Goal: Task Accomplishment & Management: Complete application form

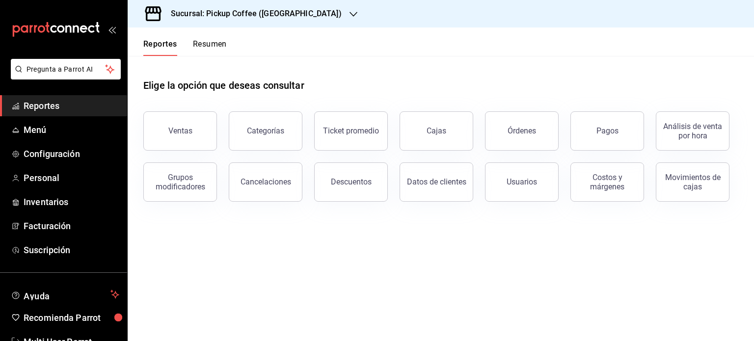
click at [349, 13] on icon "button" at bounding box center [353, 14] width 8 height 5
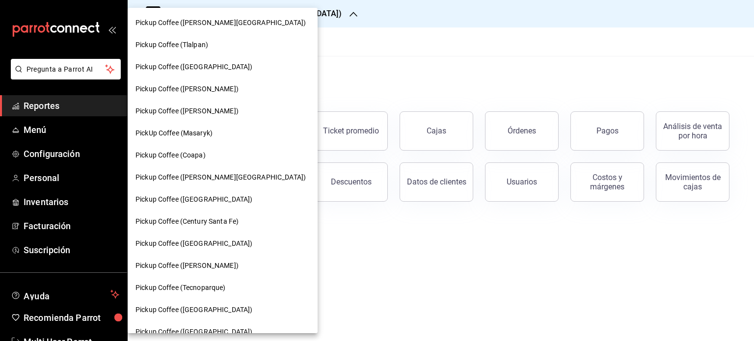
click at [334, 45] on div at bounding box center [377, 170] width 754 height 341
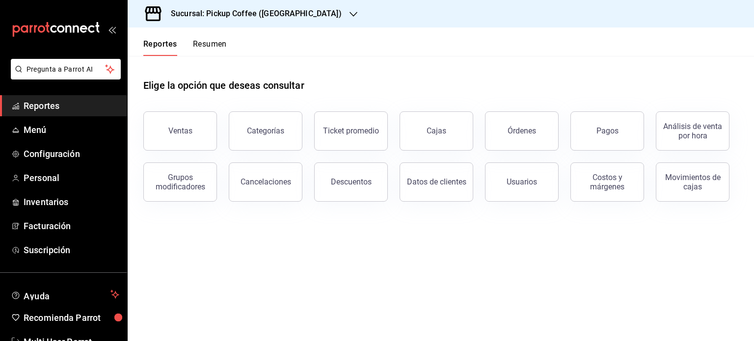
click at [334, 45] on header "Reportes Resumen" at bounding box center [441, 41] width 626 height 28
click at [379, 218] on main "Elige la opción que deseas consultar Ventas Categorías Ticket promedio Cajas Ór…" at bounding box center [441, 198] width 626 height 285
click at [215, 32] on div "Reportes Resumen" at bounding box center [177, 41] width 99 height 28
click at [193, 43] on button "Resumen" at bounding box center [210, 47] width 34 height 17
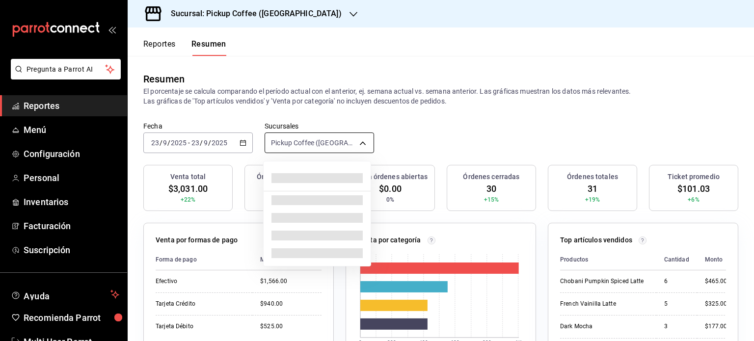
click at [362, 149] on body "Pregunta a Parrot AI Reportes Menú Configuración Personal Inventarios Facturaci…" at bounding box center [377, 170] width 754 height 341
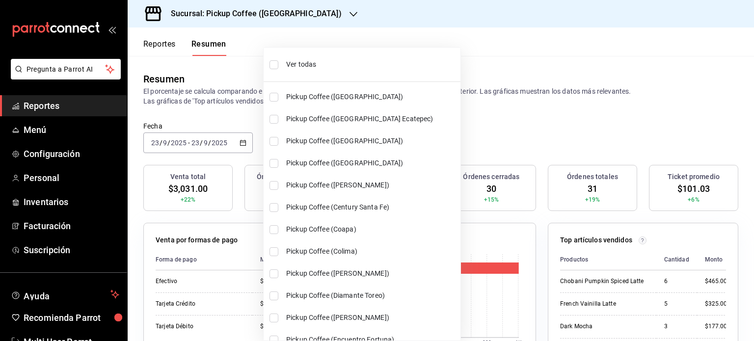
click at [271, 227] on input "checkbox" at bounding box center [273, 229] width 9 height 9
checkbox input "true"
type input "[object Object],[object Object]"
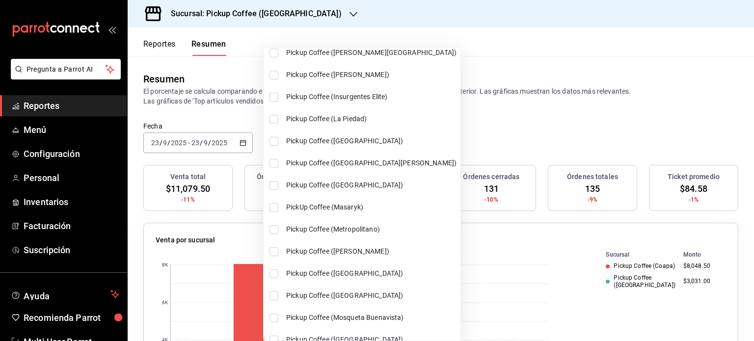
scroll to position [356, 0]
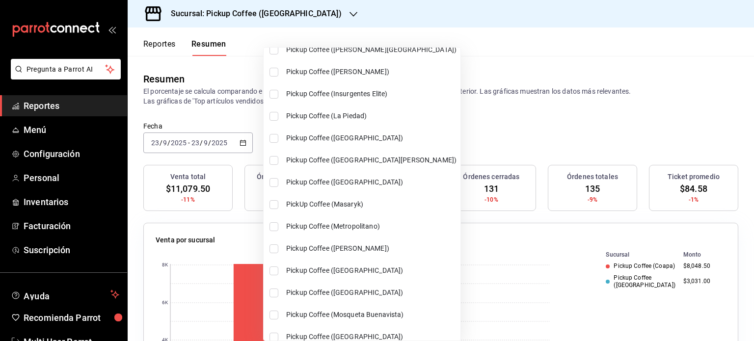
click at [271, 249] on input "checkbox" at bounding box center [273, 248] width 9 height 9
checkbox input "true"
type input "[object Object],[object Object],[object Object]"
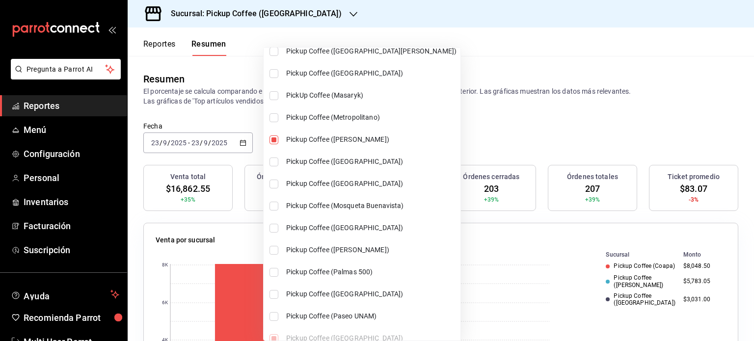
scroll to position [500, 0]
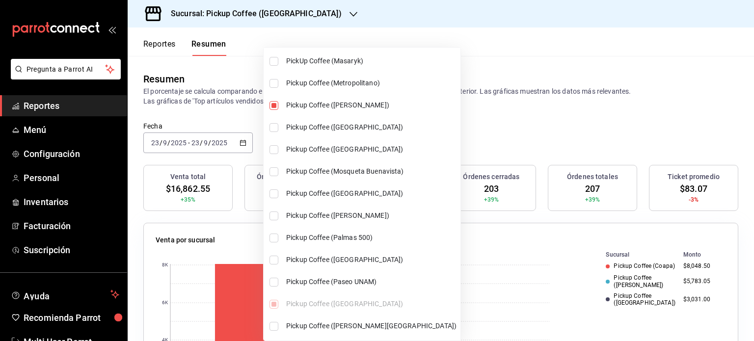
click at [271, 279] on input "checkbox" at bounding box center [273, 282] width 9 height 9
checkbox input "true"
type input "[object Object],[object Object],[object Object],[object Object]"
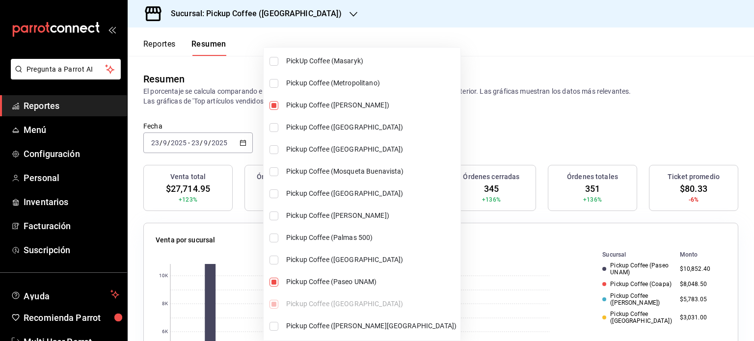
scroll to position [586, 0]
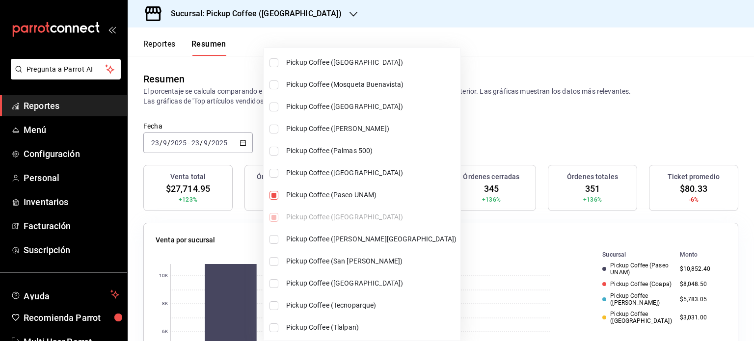
click at [275, 261] on input "checkbox" at bounding box center [273, 261] width 9 height 9
checkbox input "true"
type input "[object Object],[object Object],[object Object],[object Object],[object Object]"
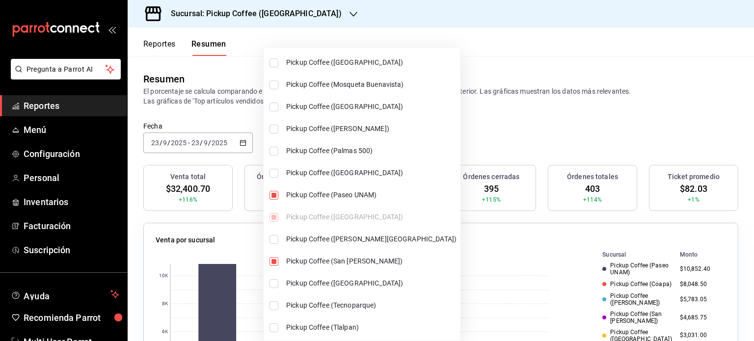
scroll to position [614, 0]
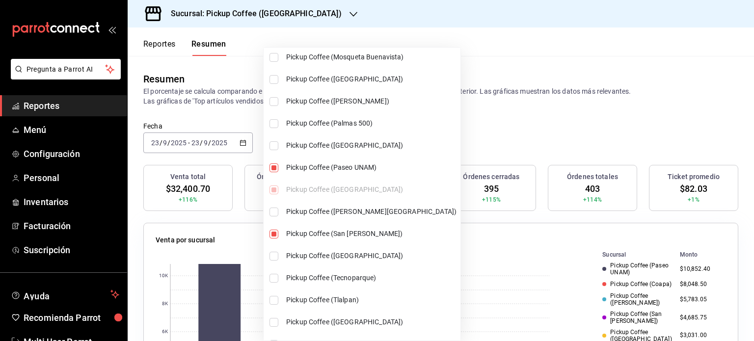
click at [272, 297] on input "checkbox" at bounding box center [273, 300] width 9 height 9
checkbox input "true"
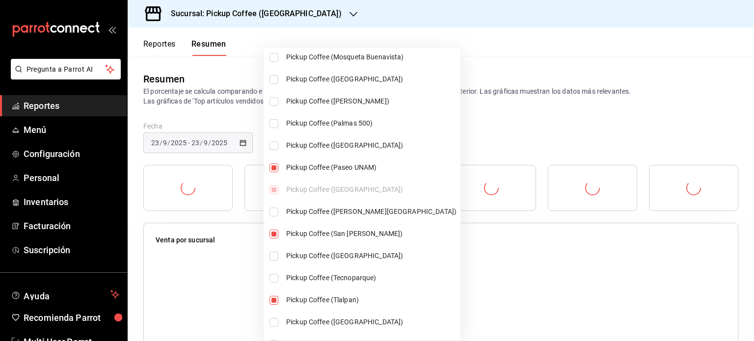
click at [273, 314] on li "Pickup Coffee ([GEOGRAPHIC_DATA])" at bounding box center [361, 322] width 197 height 22
type input "[object Object],[object Object],[object Object],[object Object],[object Object]…"
checkbox input "true"
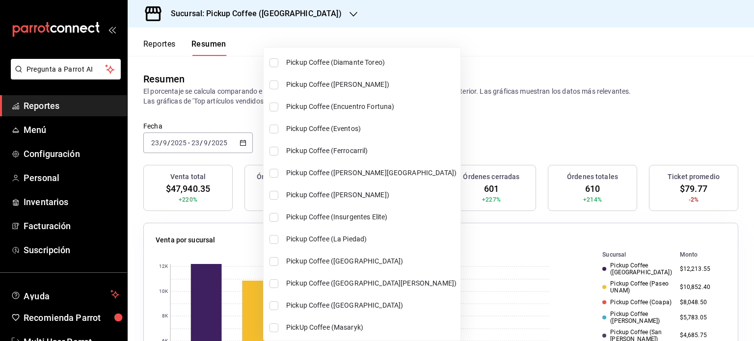
scroll to position [245, 0]
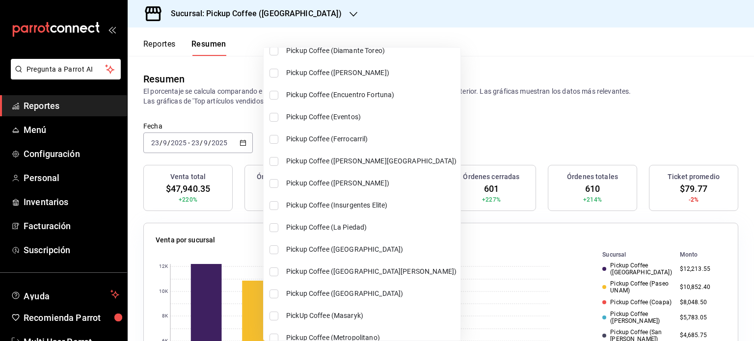
click at [271, 161] on input "checkbox" at bounding box center [273, 161] width 9 height 9
checkbox input "true"
type input "[object Object],[object Object],[object Object],[object Object],[object Object]…"
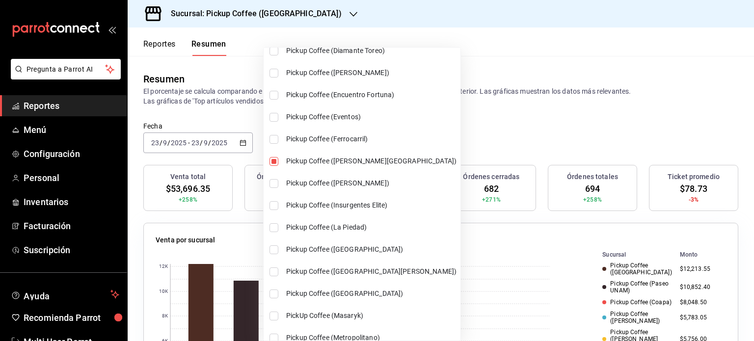
click at [487, 122] on div at bounding box center [377, 170] width 754 height 341
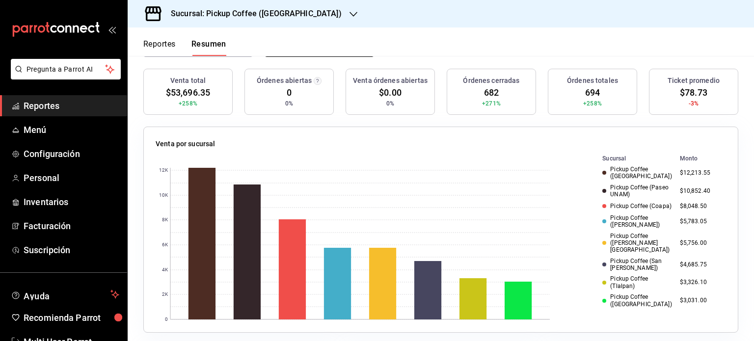
scroll to position [96, 0]
click at [66, 173] on span "Personal" at bounding box center [72, 177] width 96 height 13
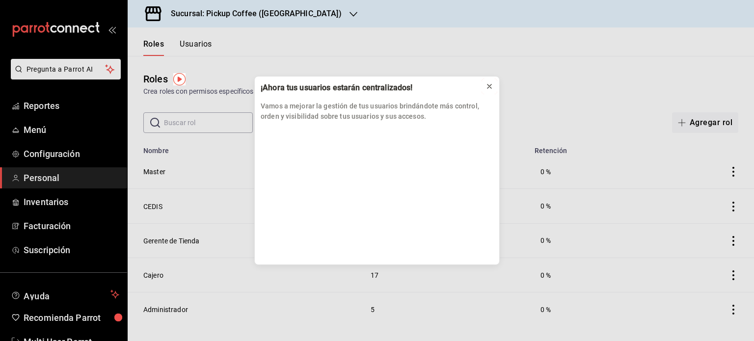
click at [492, 85] on icon at bounding box center [489, 86] width 8 height 8
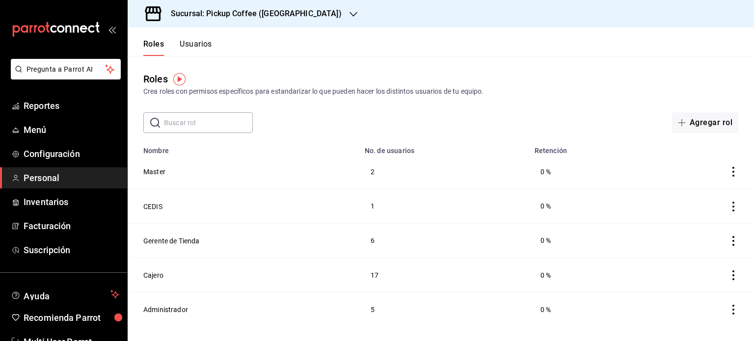
click at [250, 4] on div "Sucursal: Pickup Coffee ([GEOGRAPHIC_DATA])" at bounding box center [248, 13] width 226 height 27
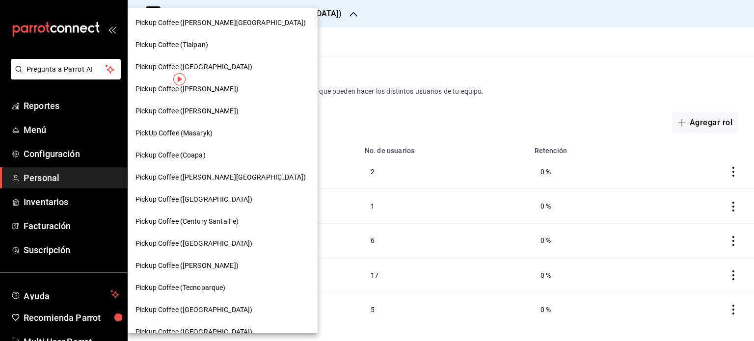
click at [351, 62] on div at bounding box center [377, 170] width 754 height 341
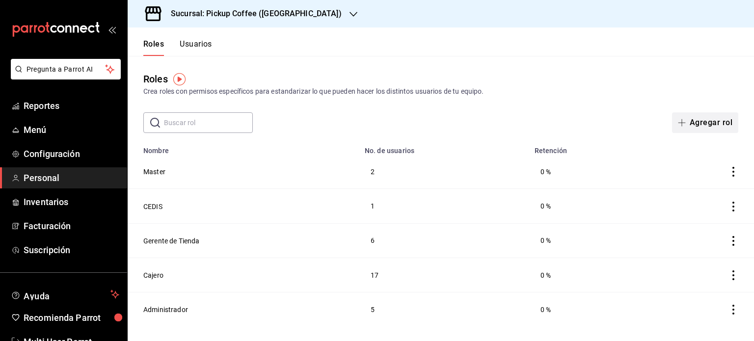
click at [701, 119] on button "Agregar rol" at bounding box center [705, 122] width 66 height 21
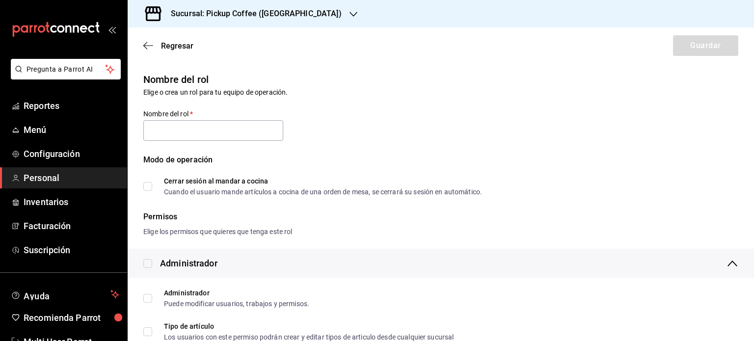
click at [151, 40] on div "Regresar Guardar" at bounding box center [441, 45] width 626 height 36
click at [147, 45] on icon "button" at bounding box center [148, 45] width 10 height 0
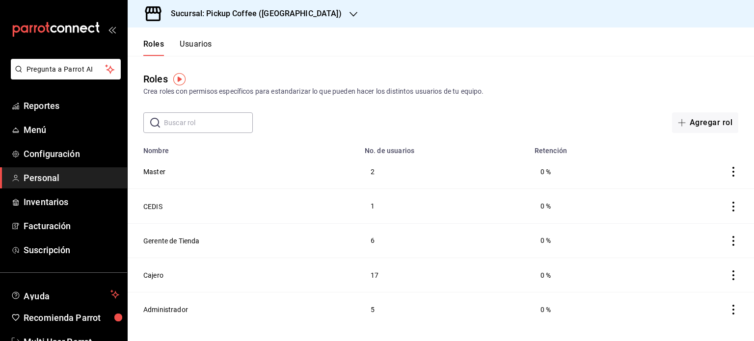
click at [206, 45] on button "Usuarios" at bounding box center [196, 47] width 32 height 17
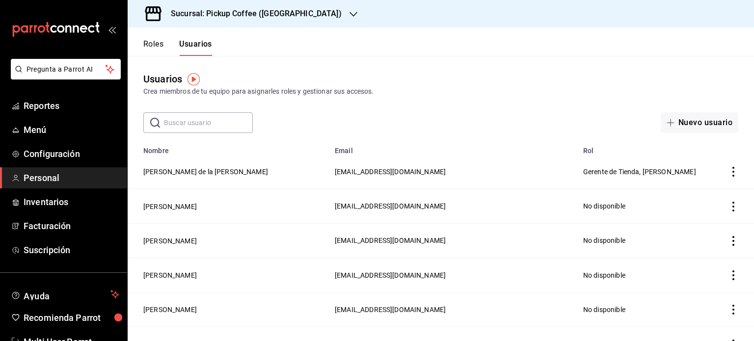
click at [349, 14] on icon "button" at bounding box center [353, 14] width 8 height 5
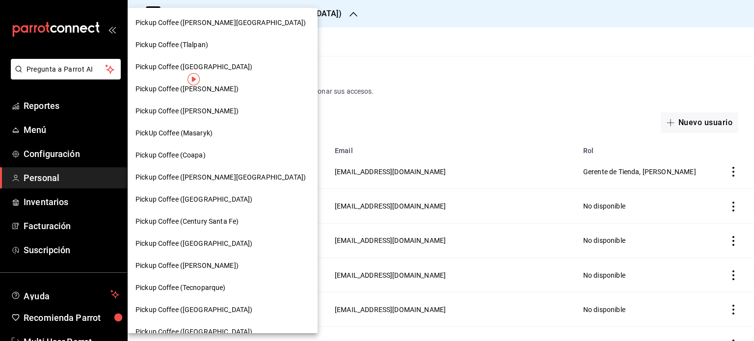
click at [326, 14] on div at bounding box center [377, 170] width 754 height 341
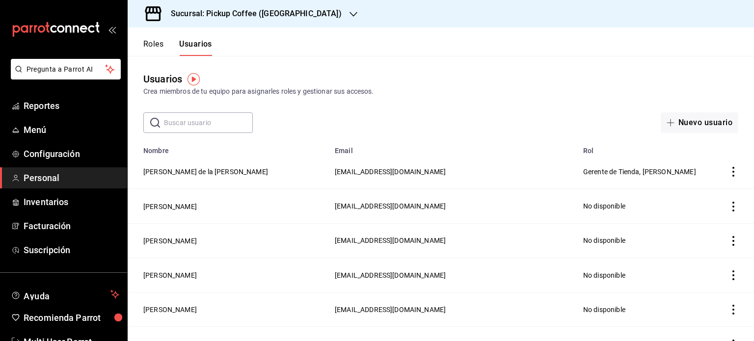
click at [218, 116] on input "text" at bounding box center [208, 123] width 89 height 20
click at [709, 126] on button "Nuevo usuario" at bounding box center [699, 122] width 78 height 21
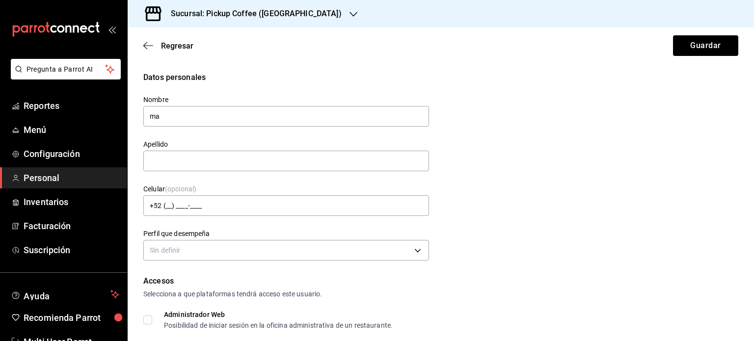
type input "m"
type input "[PERSON_NAME]"
